Goal: Information Seeking & Learning: Learn about a topic

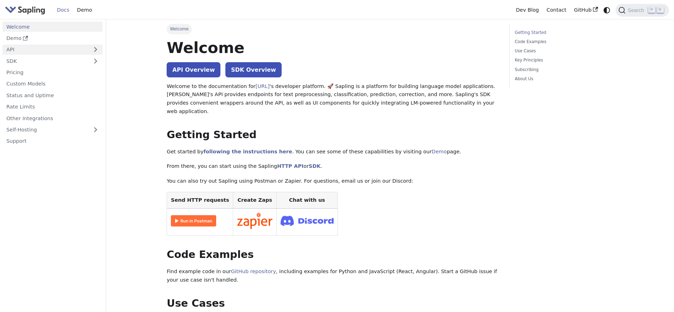
click at [31, 53] on link "API" at bounding box center [45, 50] width 86 height 10
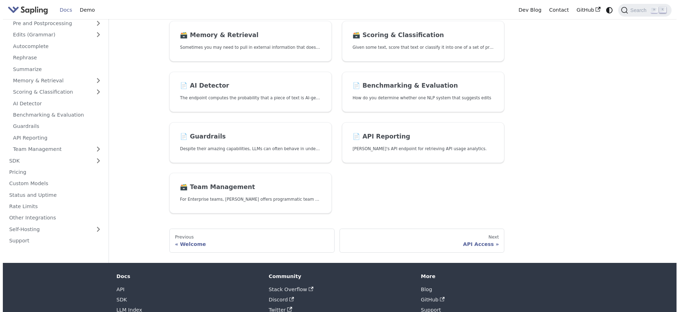
scroll to position [242, 0]
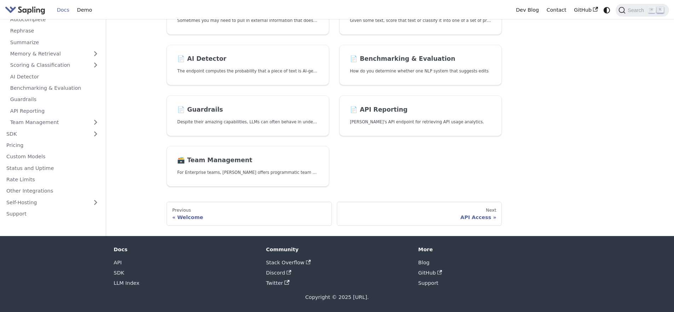
click at [132, 148] on main "API API Overview Overview of the [URL] API offerings. 📄️ API Access Anyone can …" at bounding box center [390, 6] width 568 height 459
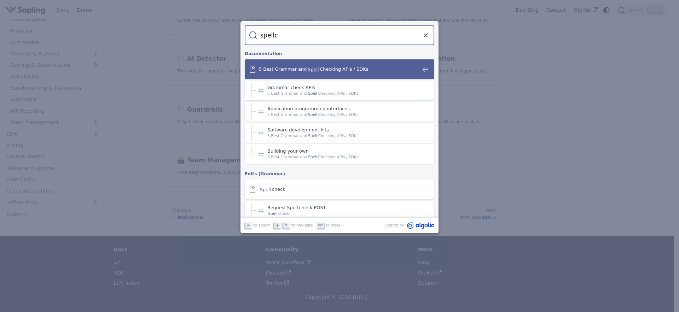
type input "spellch"
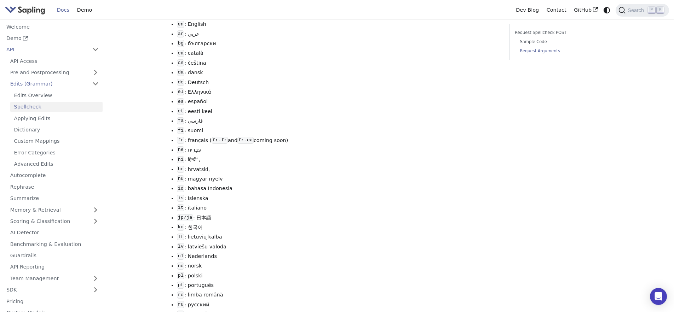
scroll to position [738, 0]
